Goal: Task Accomplishment & Management: Complete application form

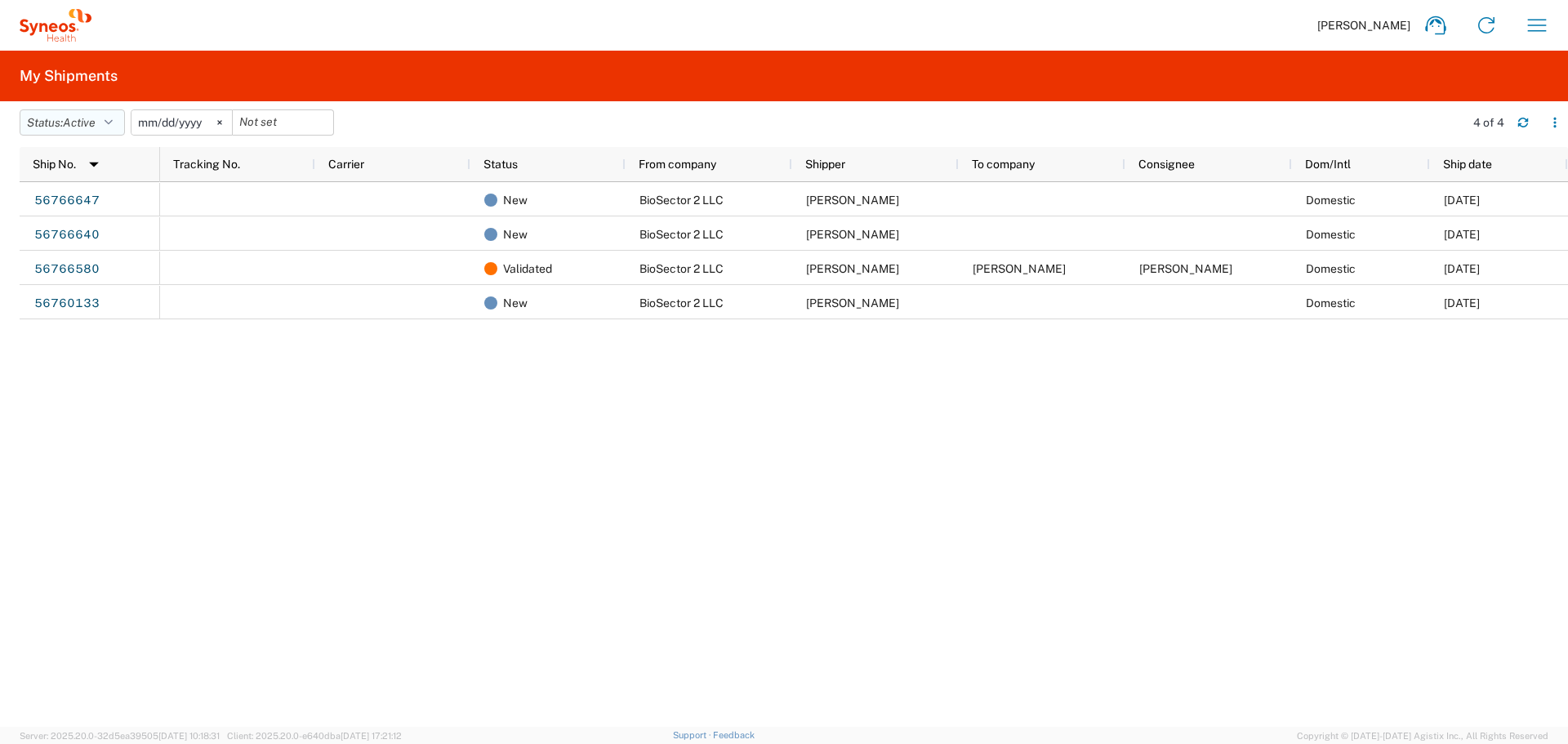
click at [103, 116] on button "Status: Active" at bounding box center [72, 122] width 106 height 26
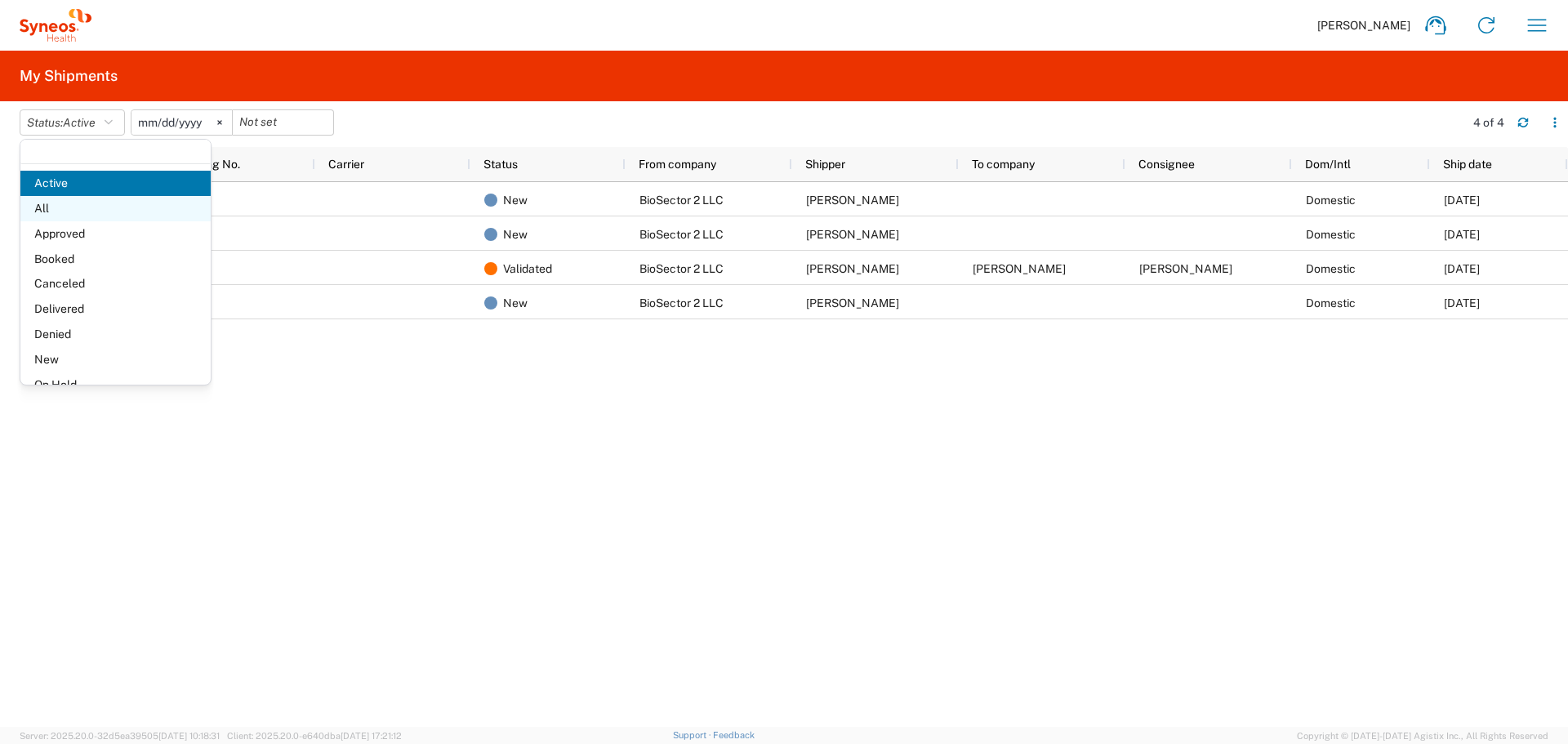
click at [77, 209] on span "All" at bounding box center [116, 209] width 190 height 25
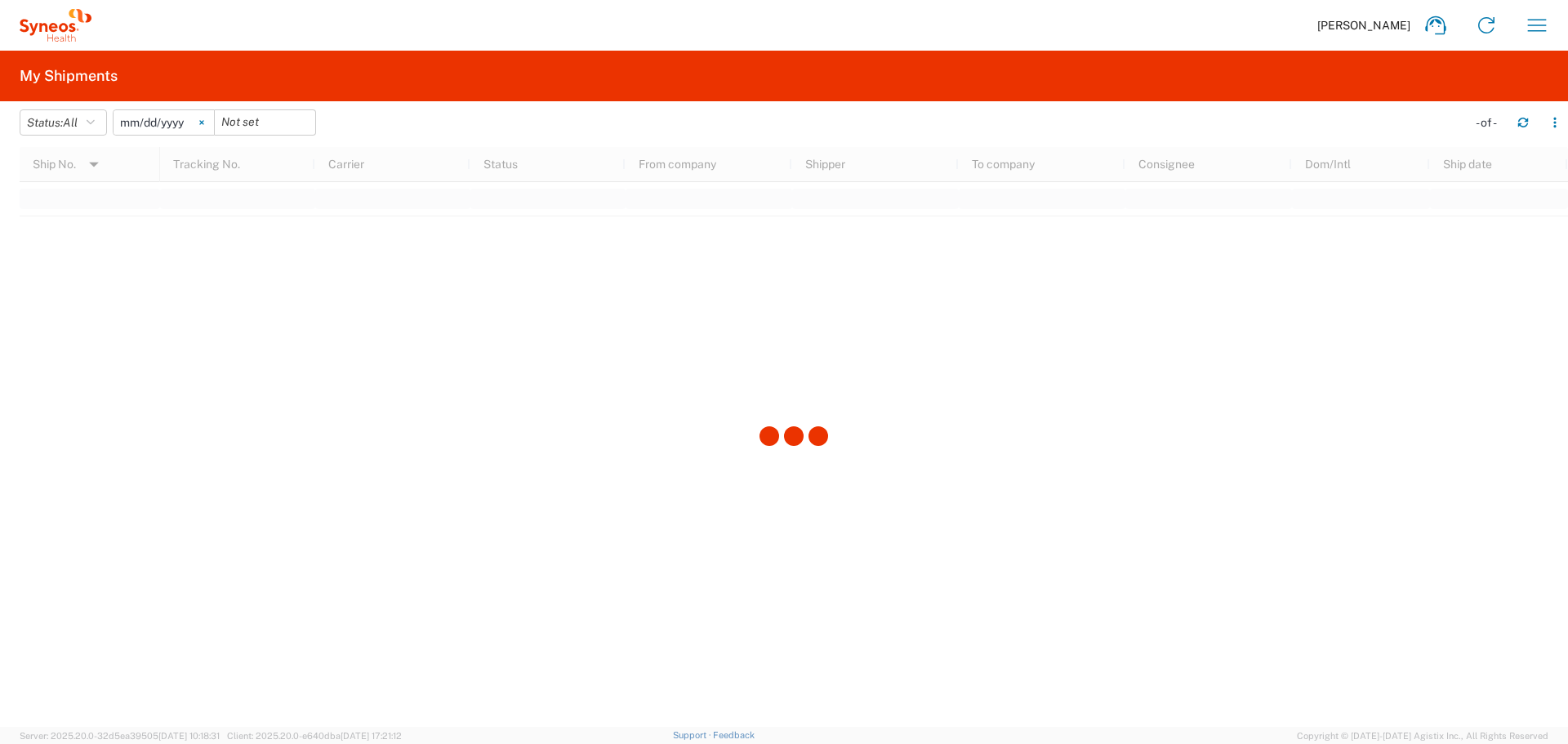
click at [208, 127] on svg-icon at bounding box center [201, 122] width 24 height 24
click at [146, 316] on div at bounding box center [793, 437] width 1548 height 580
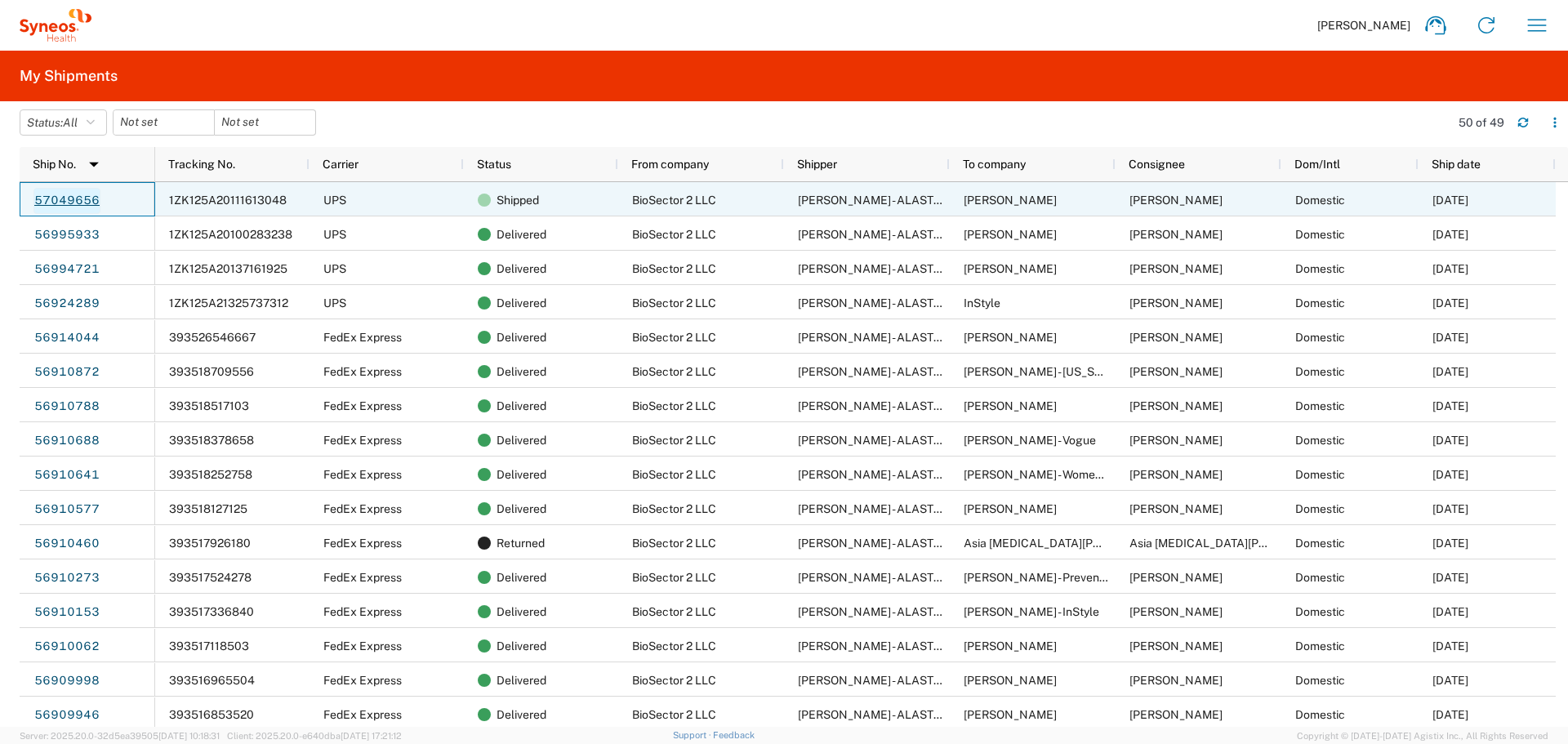
click at [71, 195] on link "57049656" at bounding box center [67, 201] width 67 height 26
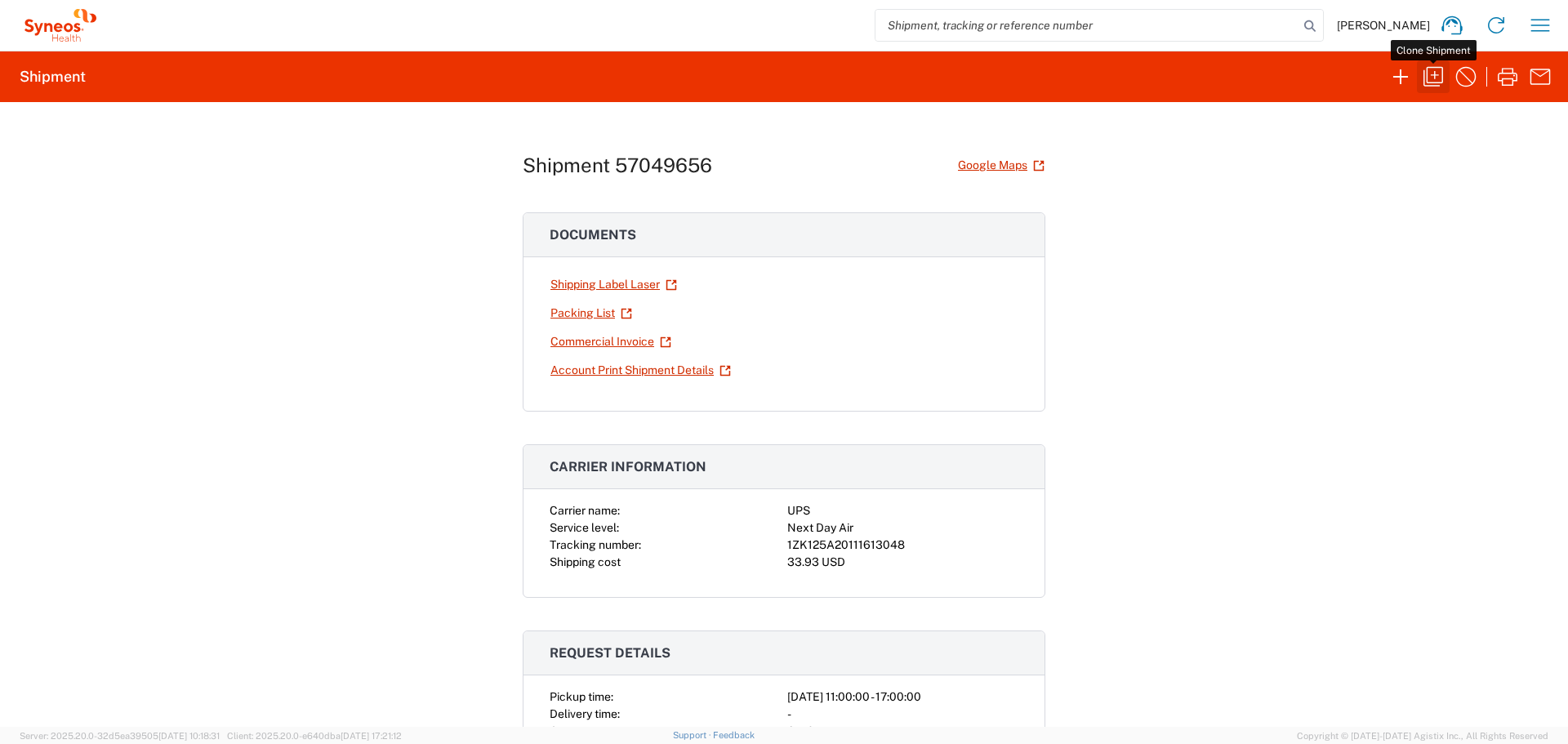
click at [1441, 75] on icon "button" at bounding box center [1433, 76] width 26 height 26
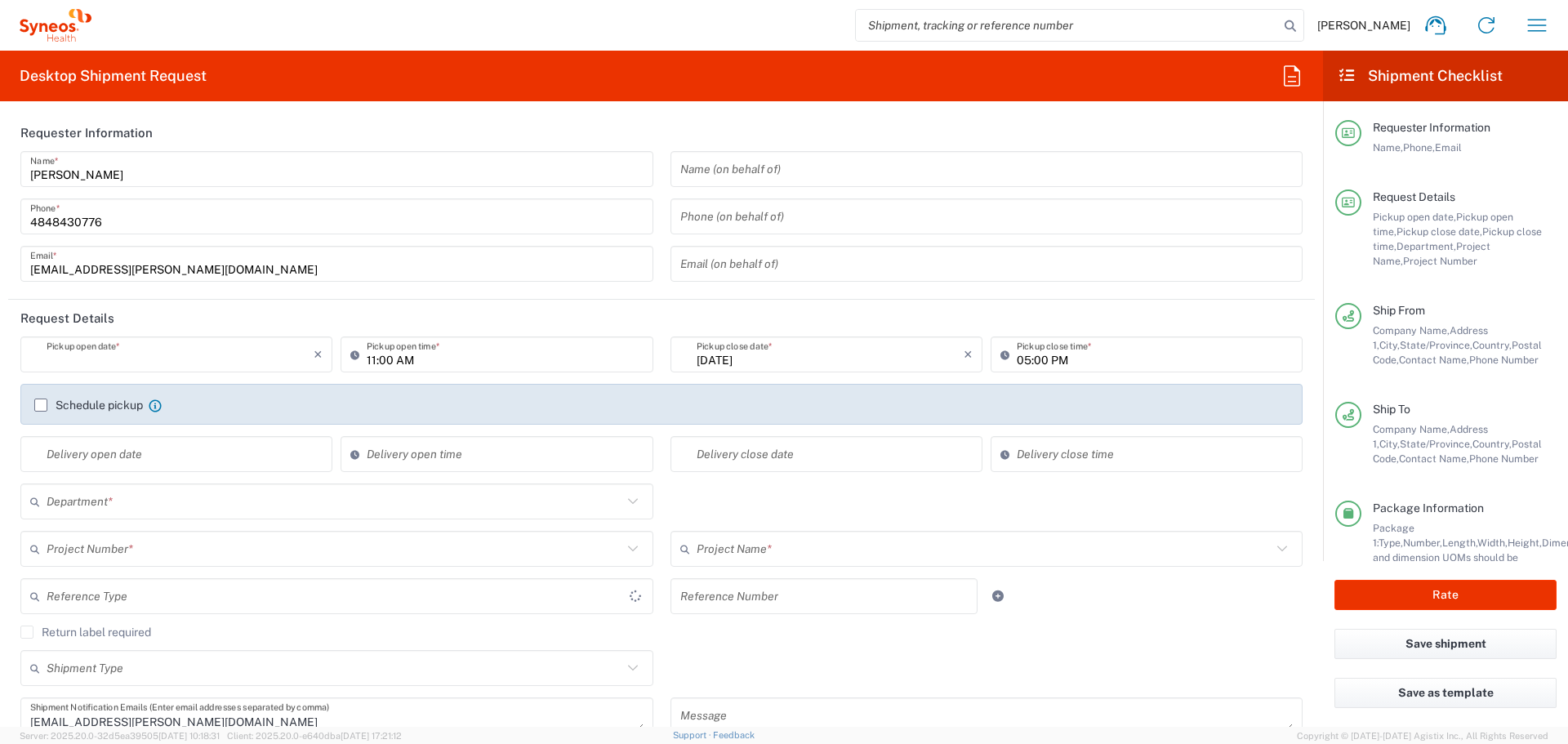
type input "[US_STATE]"
type input "[GEOGRAPHIC_DATA]"
type input "Small Box"
type input "[PERSON_NAME].B2NY.CL.7071183"
type input "[US_STATE]"
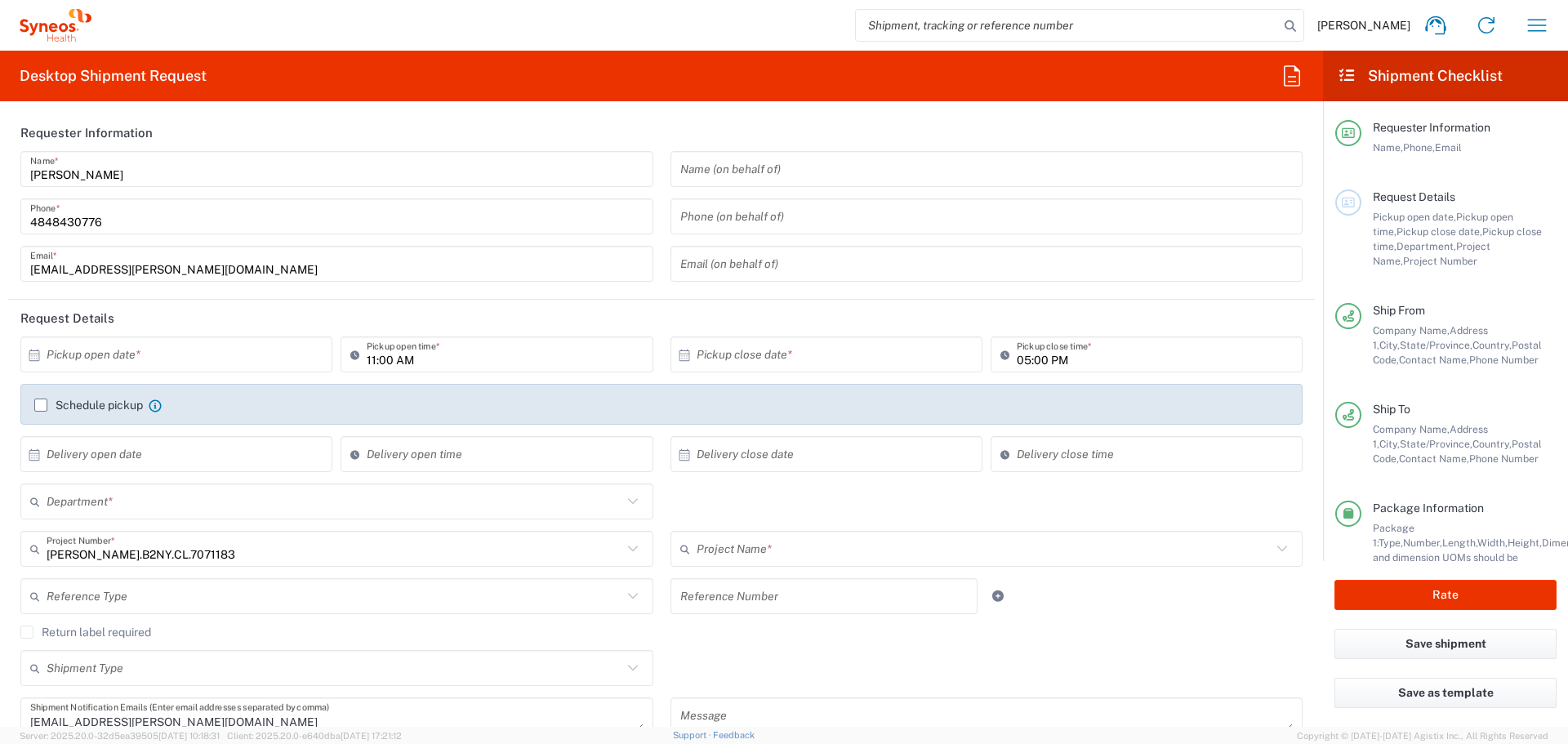
type input "USD"
type input "Galderma.GALALA.25.7071183"
type input "6150"
type input "BioSector 2 LLC- [US_STATE] [GEOGRAPHIC_DATA]"
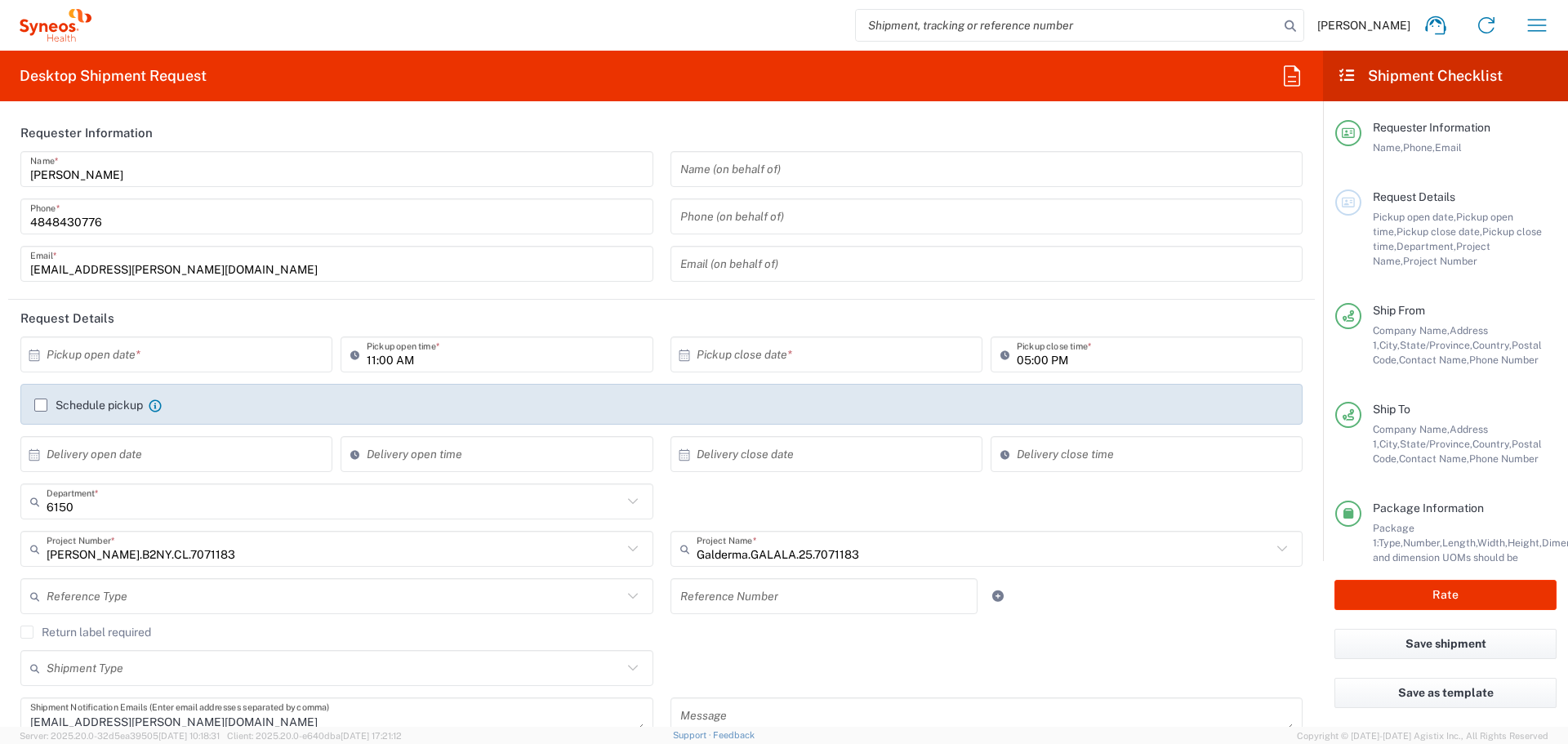
click at [16, 738] on agx-app-version "Server: 2025.20.0-32d5ea39505 [DATE] 10:18:31 Client: 2025.20.0-e640dba [DATE] …" at bounding box center [784, 735] width 1568 height 18
